Goal: Information Seeking & Learning: Find specific fact

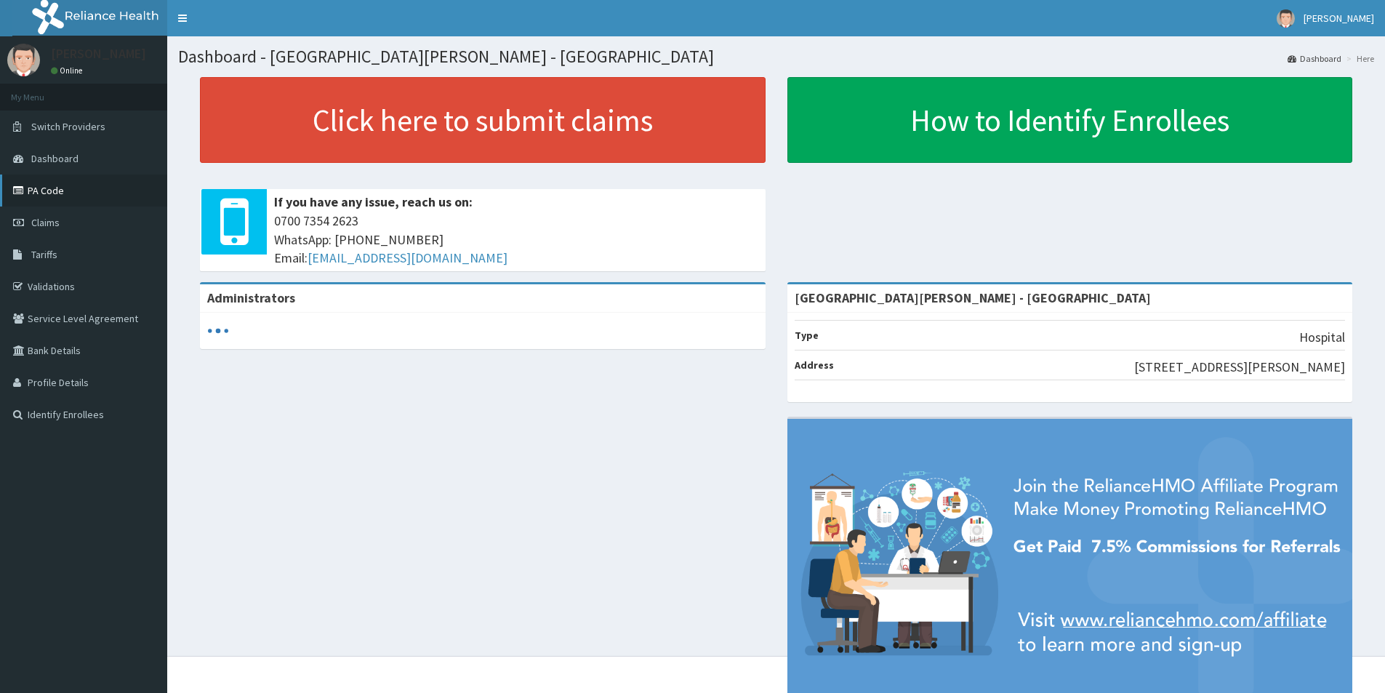
click at [47, 199] on link "PA Code" at bounding box center [83, 190] width 167 height 32
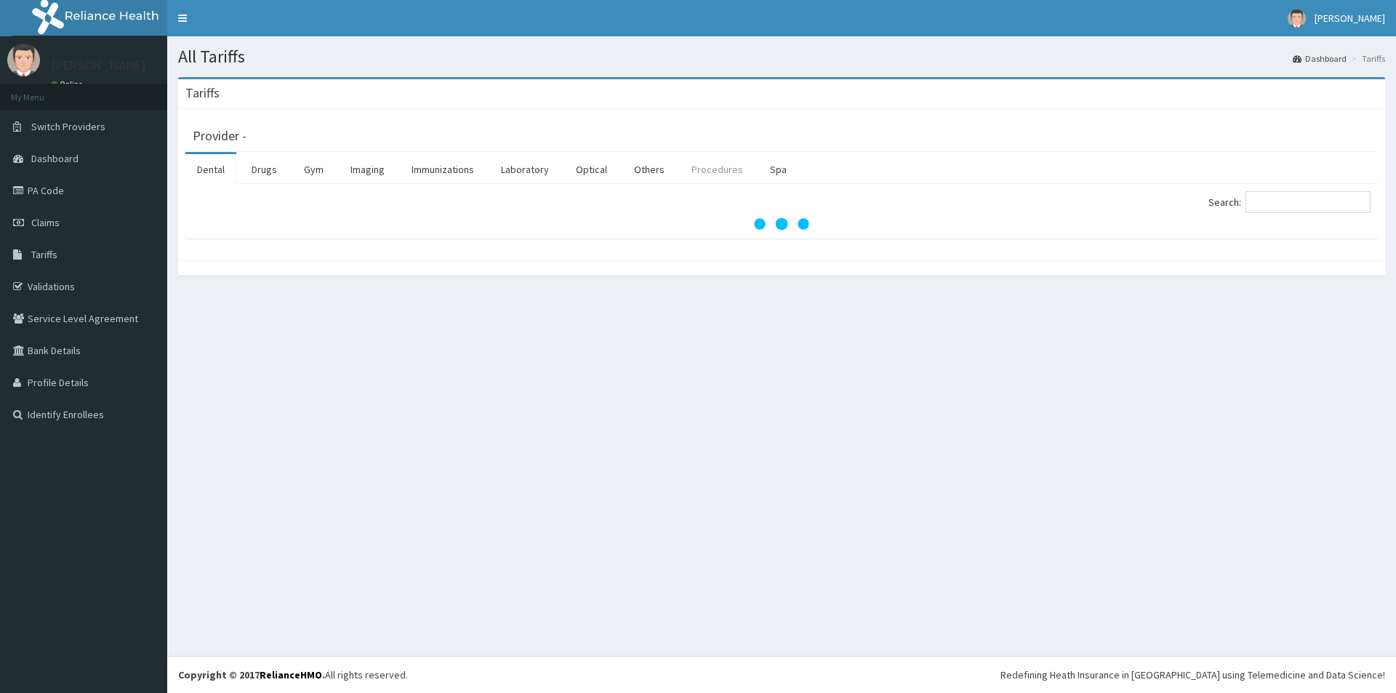
click at [712, 169] on link "Procedures" at bounding box center [717, 169] width 75 height 31
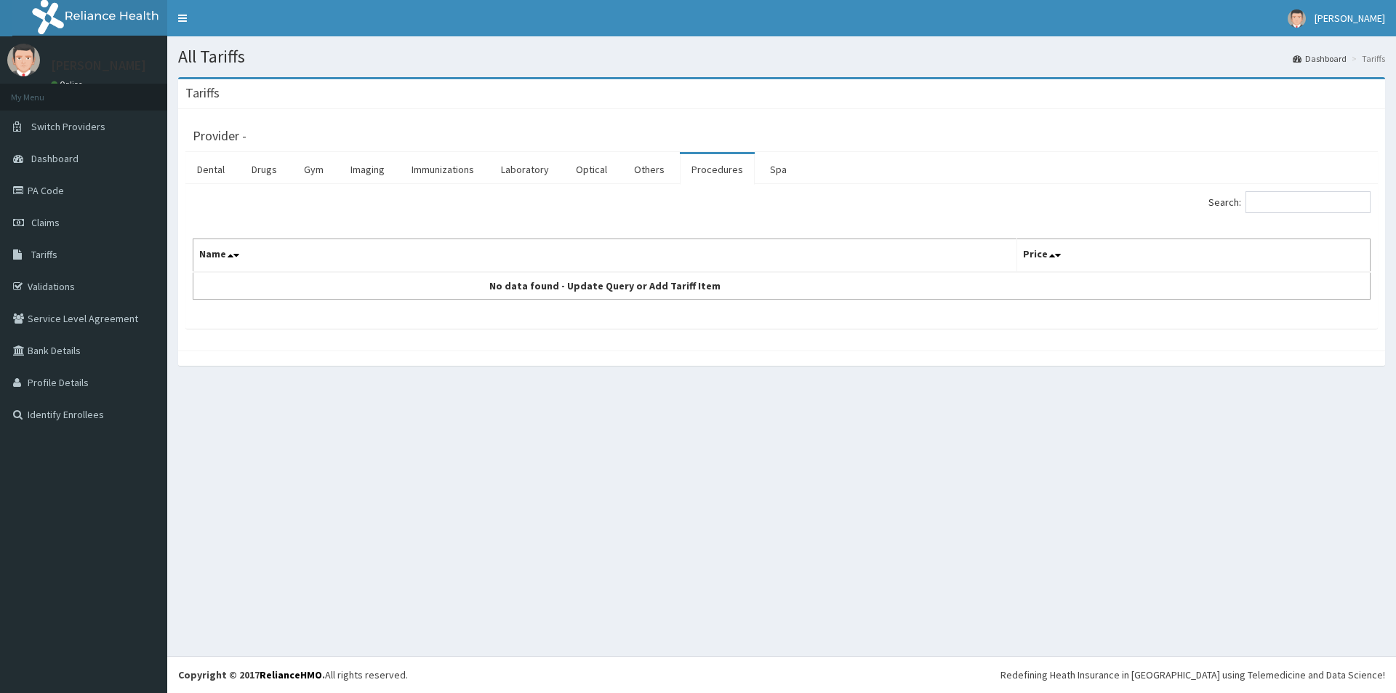
click at [710, 171] on link "Procedures" at bounding box center [717, 169] width 75 height 31
click at [1298, 198] on input "Search:" at bounding box center [1307, 202] width 125 height 22
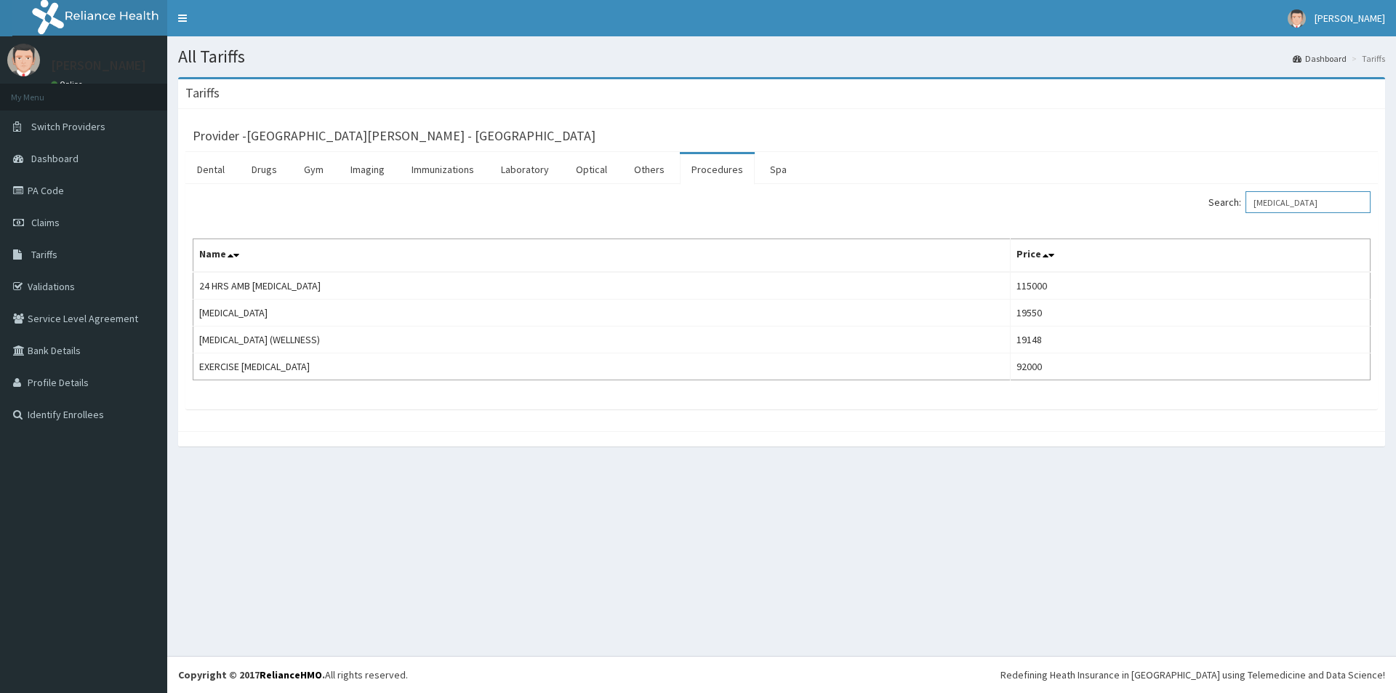
drag, startPoint x: 1289, startPoint y: 209, endPoint x: 1244, endPoint y: 209, distance: 45.1
click at [1244, 209] on label "Search: [MEDICAL_DATA]" at bounding box center [1289, 202] width 162 height 22
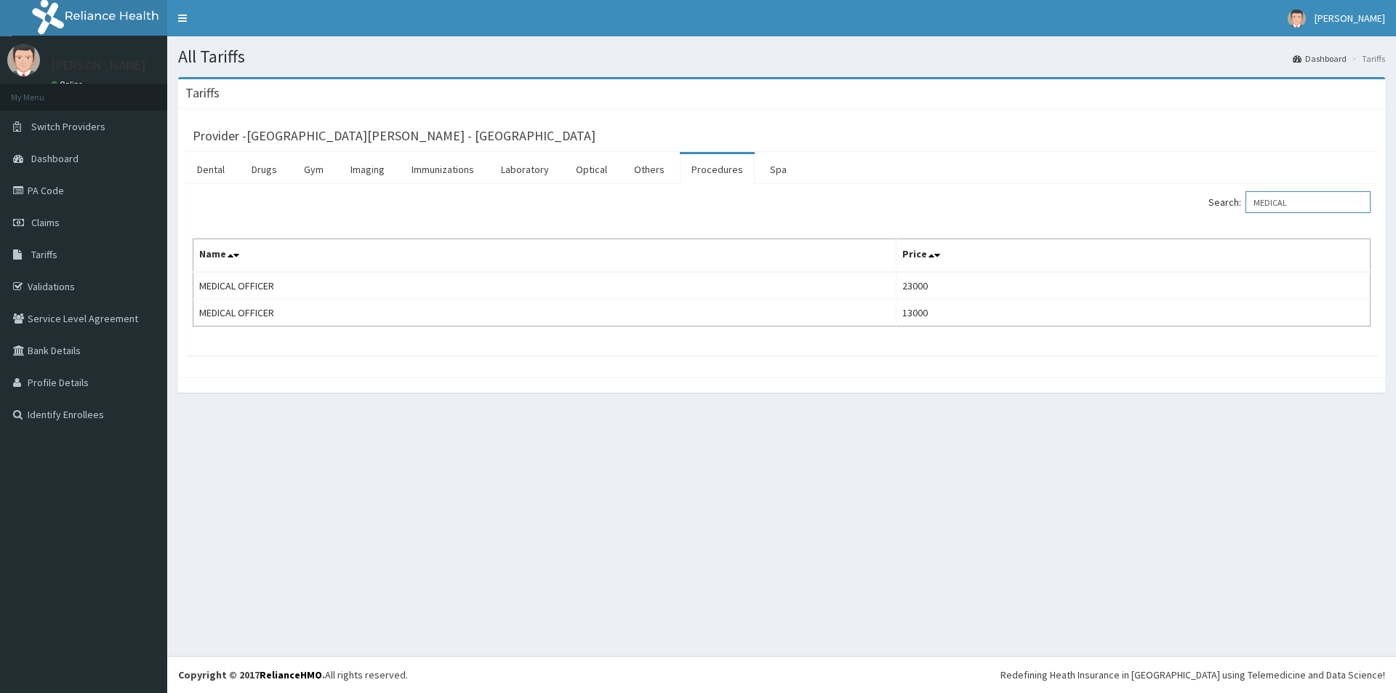
type input "MEDICAL"
